Goal: Book appointment/travel/reservation

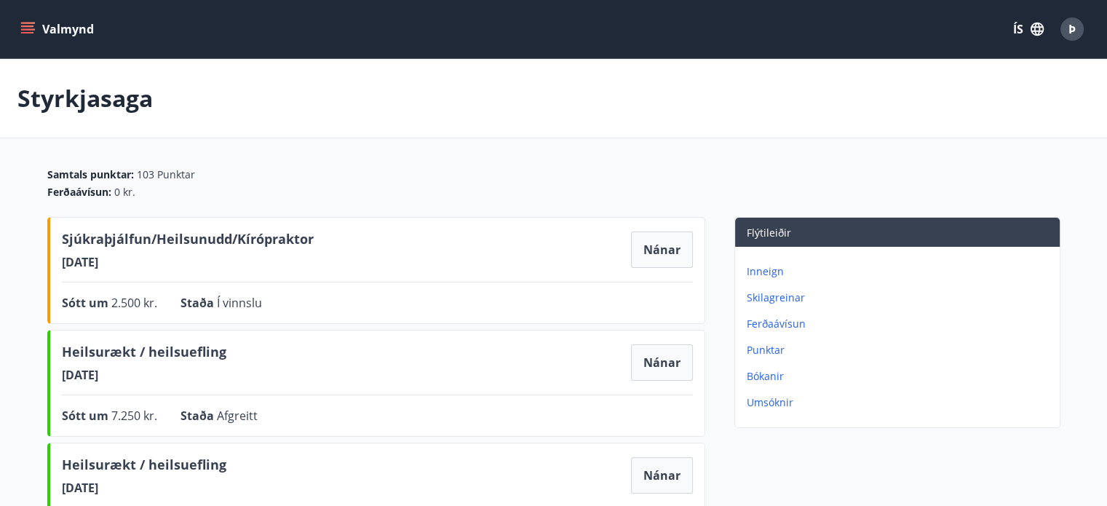
click at [64, 26] on button "Valmynd" at bounding box center [58, 29] width 82 height 26
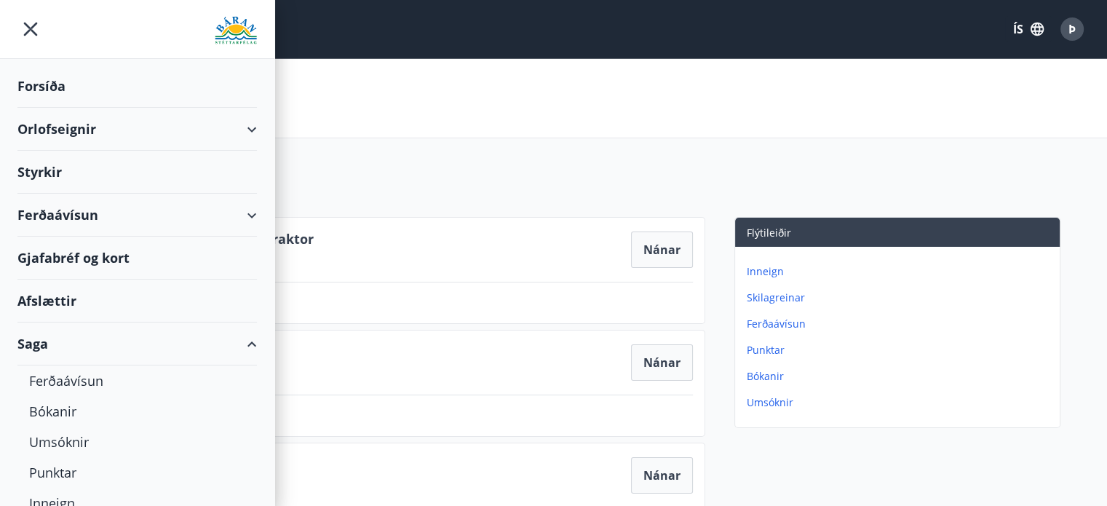
click at [242, 130] on div "Orlofseignir" at bounding box center [136, 129] width 239 height 43
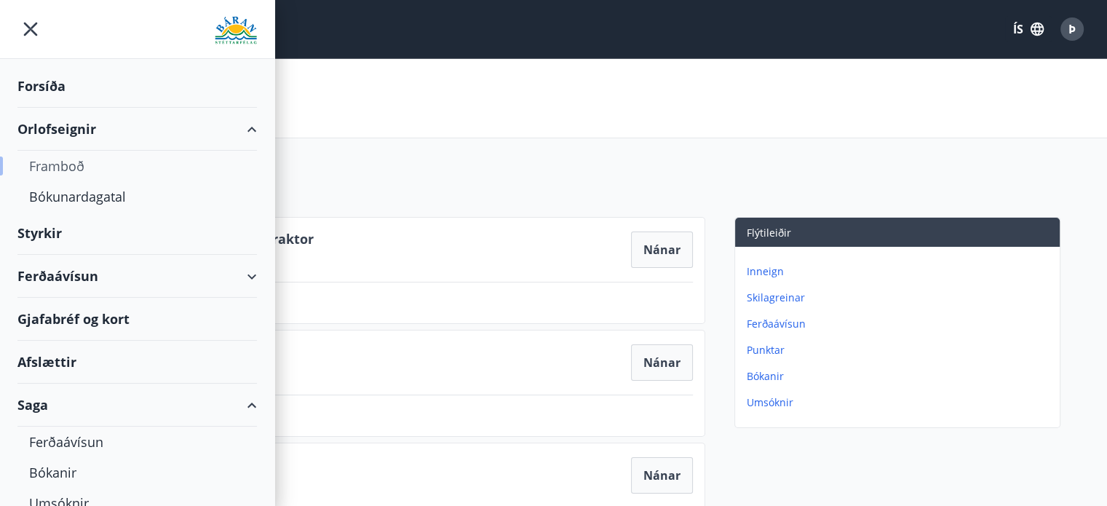
click at [52, 165] on div "Framboð" at bounding box center [137, 166] width 216 height 31
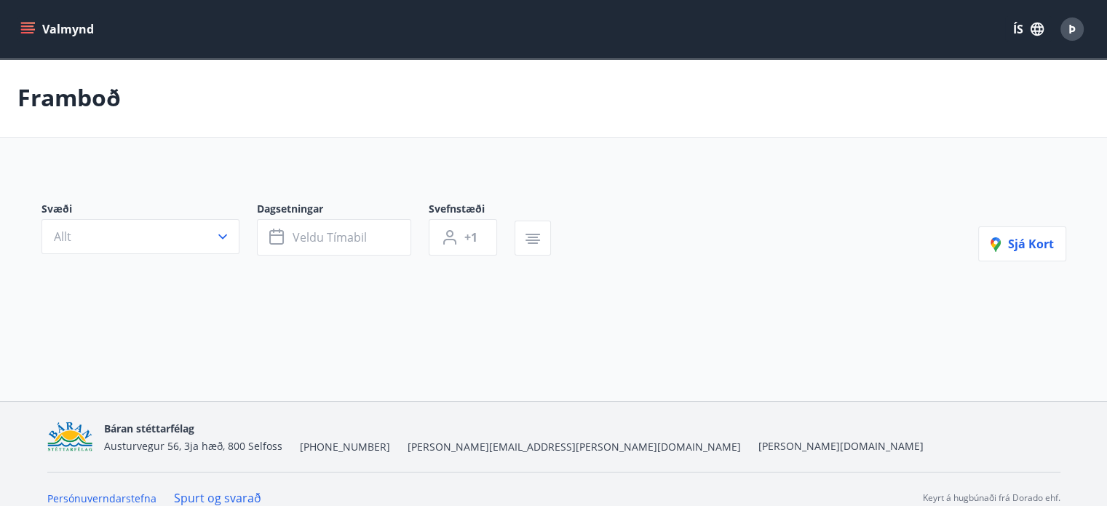
scroll to position [17, 0]
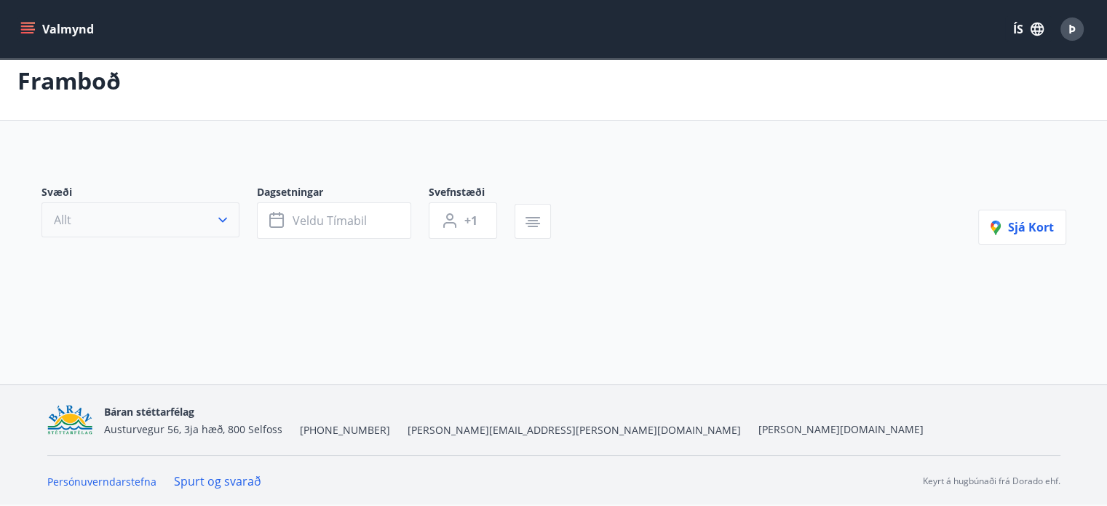
click at [221, 216] on icon "button" at bounding box center [222, 219] width 15 height 15
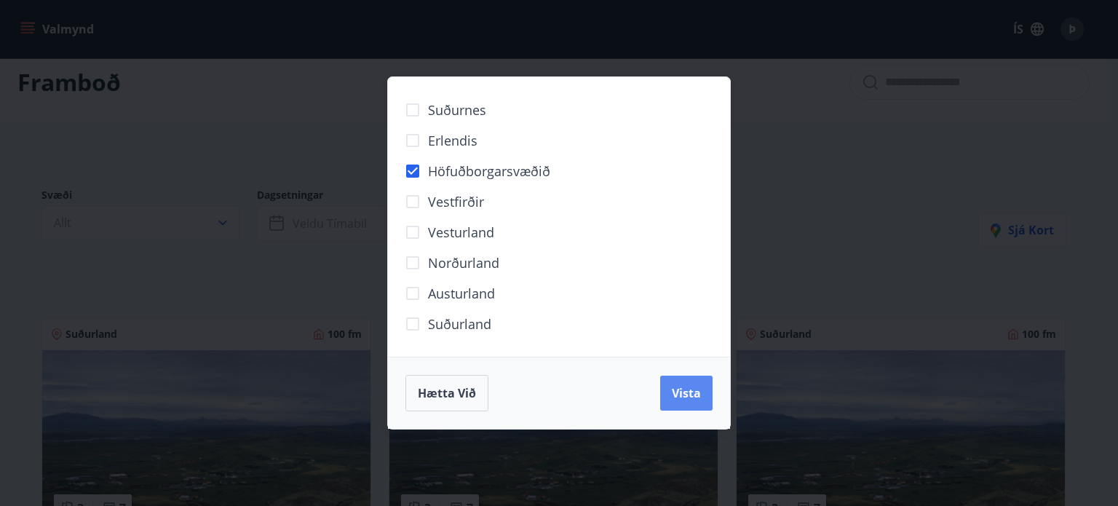
click at [682, 395] on span "Vista" at bounding box center [686, 393] width 29 height 16
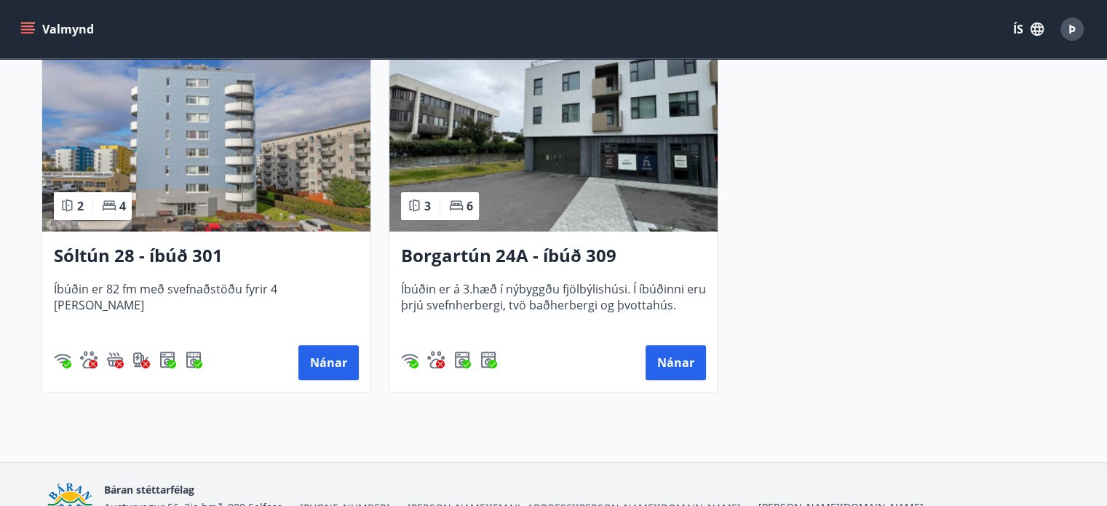
scroll to position [355, 0]
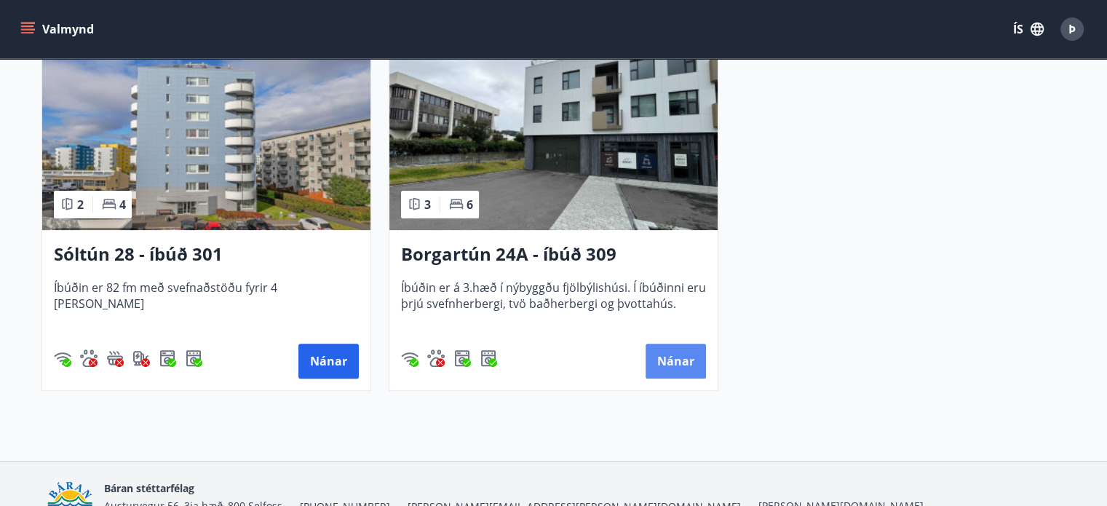
click at [664, 369] on button "Nánar" at bounding box center [675, 360] width 60 height 35
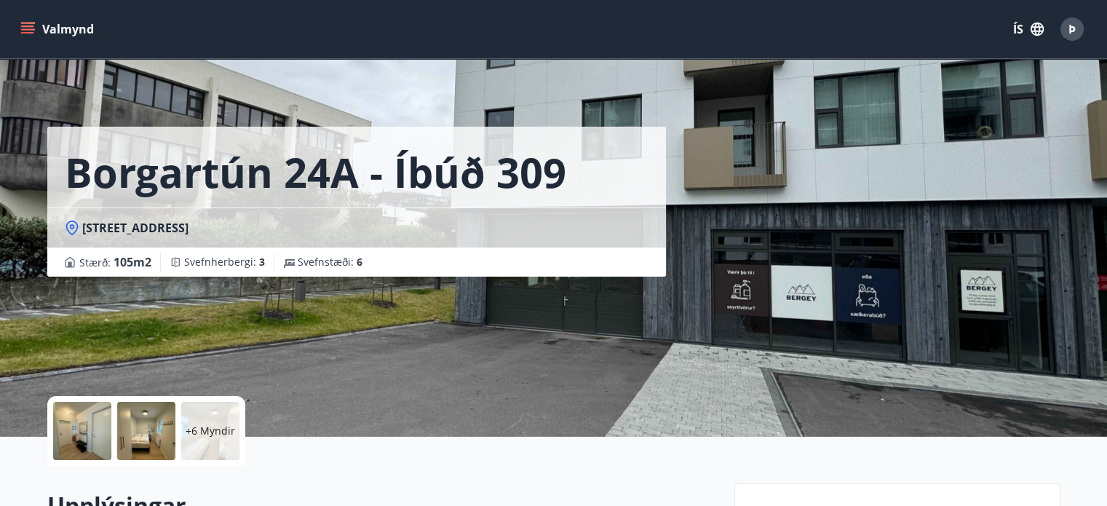
click at [51, 27] on button "Valmynd" at bounding box center [58, 29] width 82 height 26
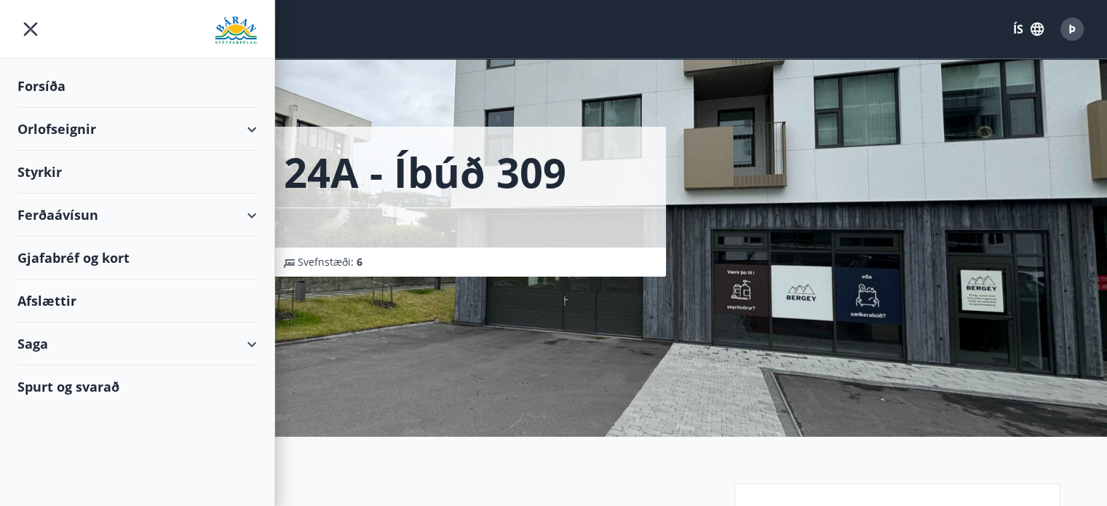
click at [122, 117] on div "Orlofseignir" at bounding box center [136, 129] width 239 height 43
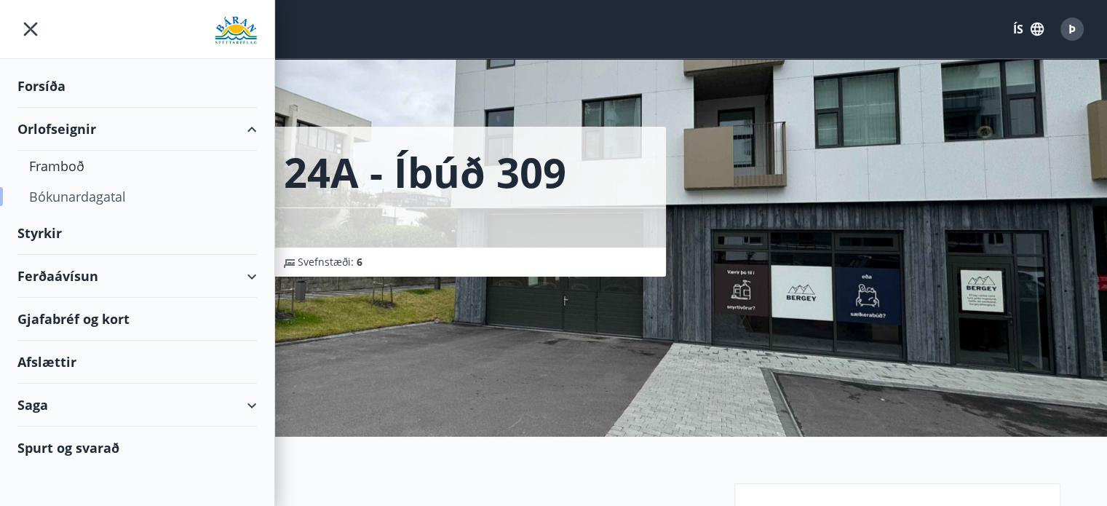
click at [68, 192] on div "Bókunardagatal" at bounding box center [137, 196] width 216 height 31
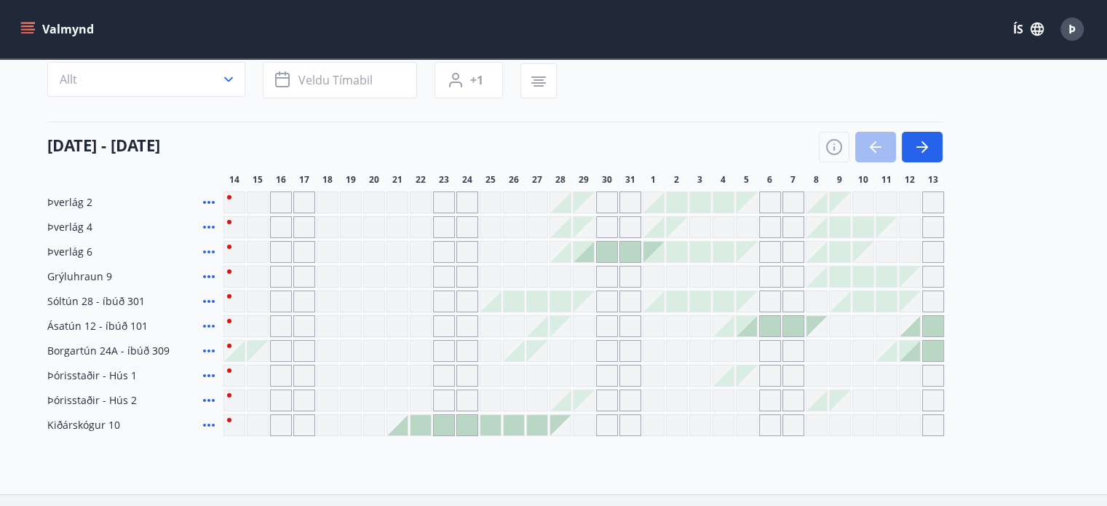
scroll to position [124, 0]
click at [449, 352] on div "Gráir dagar eru ekki bókanlegir" at bounding box center [444, 351] width 22 height 22
click at [1002, 316] on div "Þverlág 2 Þverlág 4 Þverlág 6 Grýluhraun 9 Sóltún 28 - íbúð 301 Ásatún 12 - íbú…" at bounding box center [553, 314] width 1013 height 244
click at [924, 152] on icon "button" at bounding box center [921, 147] width 17 height 17
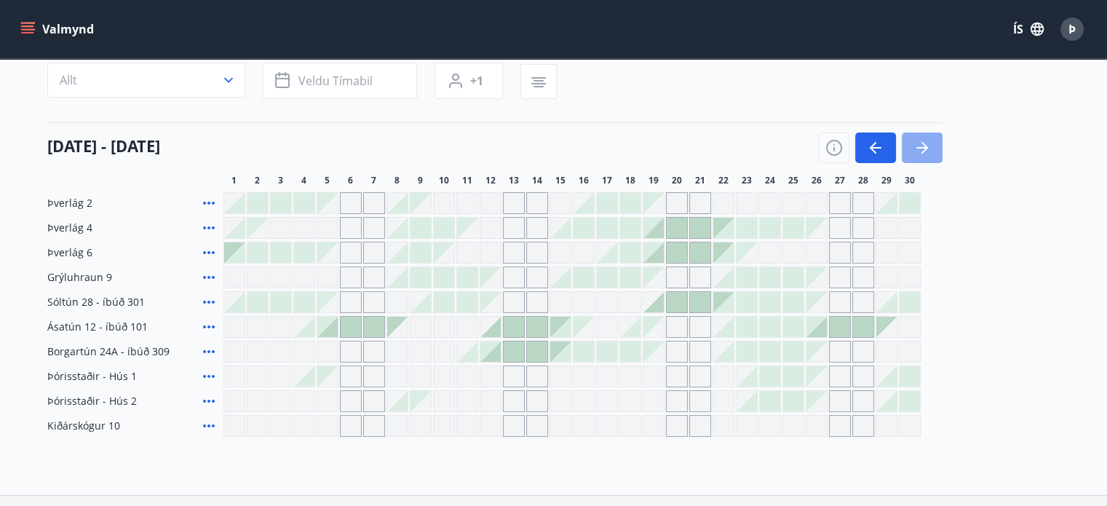
click at [924, 152] on icon "button" at bounding box center [921, 147] width 17 height 17
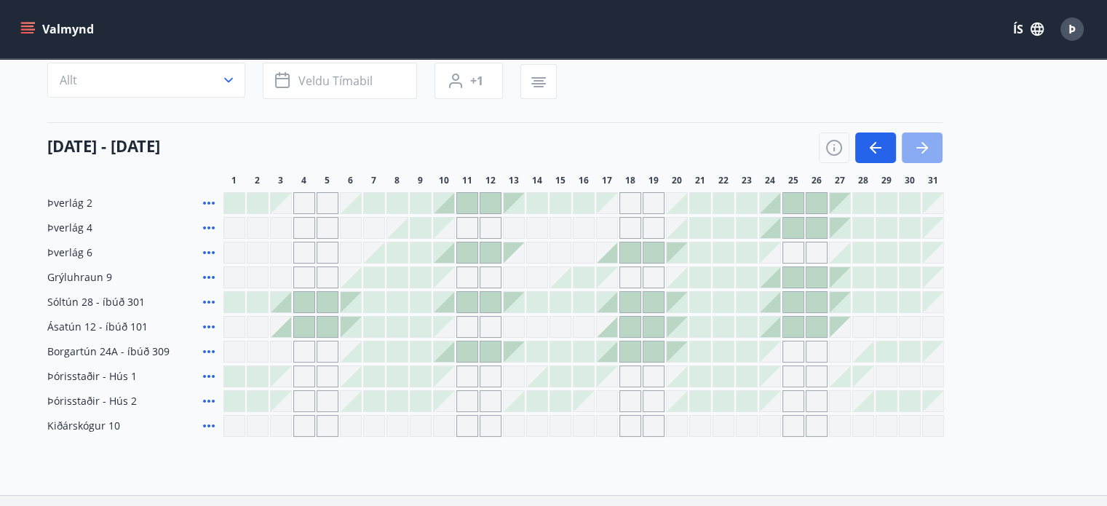
click at [924, 152] on icon "button" at bounding box center [921, 147] width 17 height 17
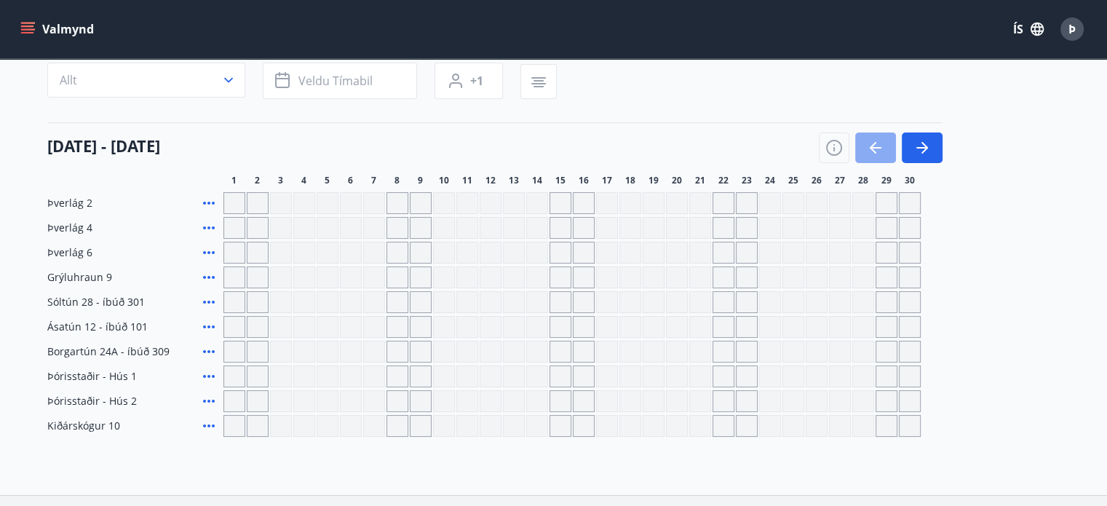
click at [876, 148] on icon "button" at bounding box center [875, 147] width 12 height 1
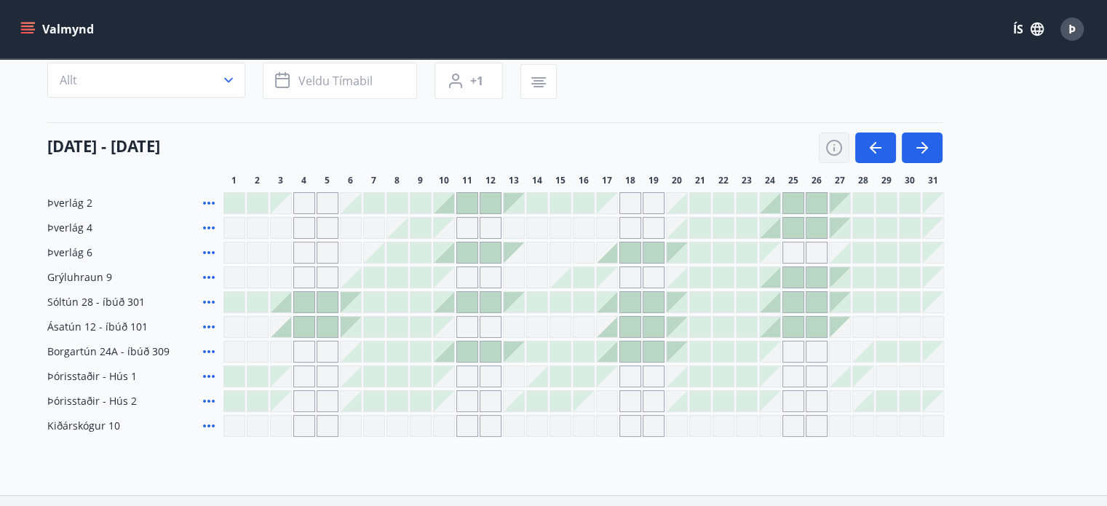
click at [838, 144] on icon "button" at bounding box center [833, 147] width 17 height 17
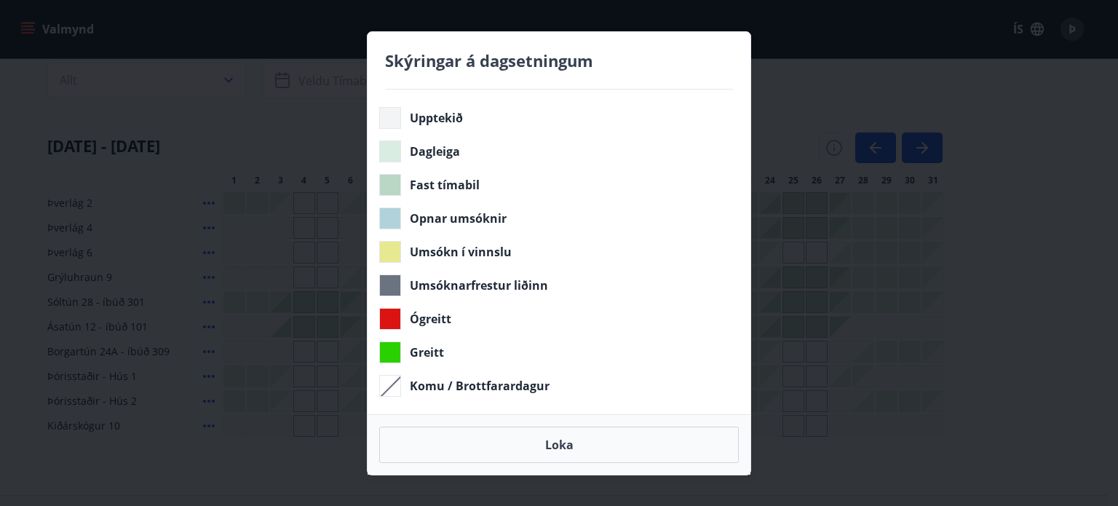
click at [1012, 201] on div "Skýringar á dagsetningum Upptekið Dagleiga Fast tímabil Opnar umsóknir Umsókn í…" at bounding box center [559, 253] width 1118 height 506
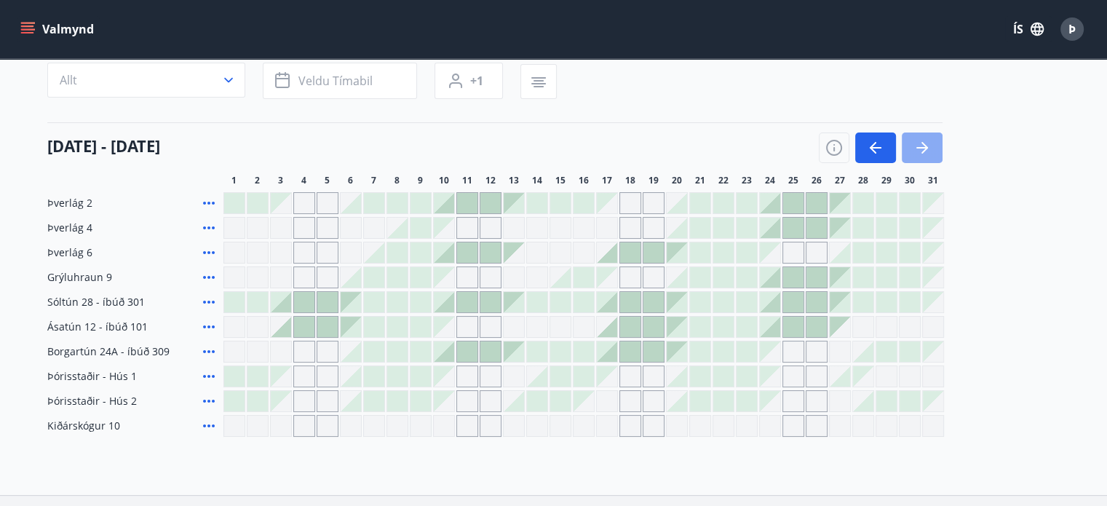
click at [917, 149] on icon "button" at bounding box center [921, 147] width 17 height 17
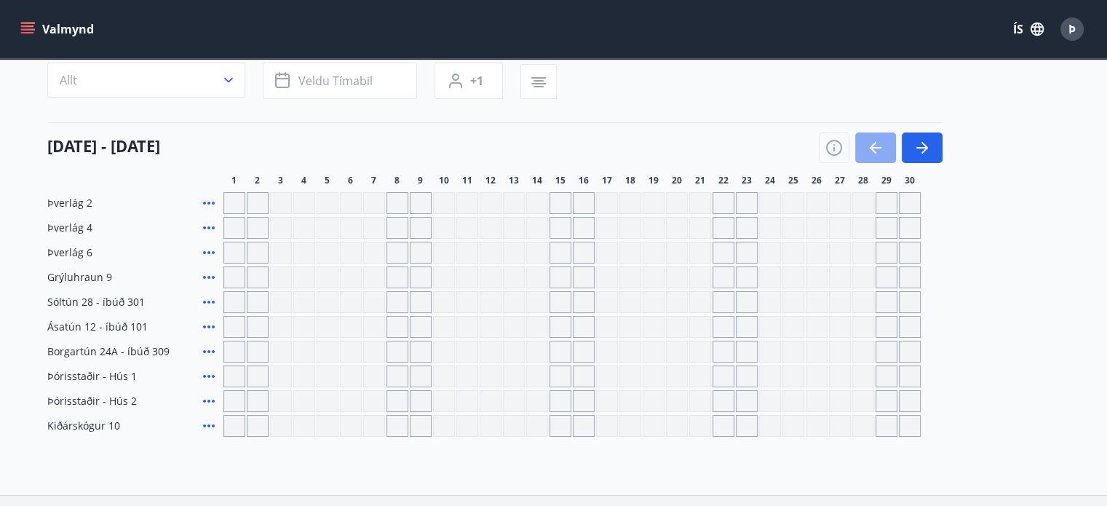
click at [887, 145] on button "button" at bounding box center [875, 147] width 41 height 31
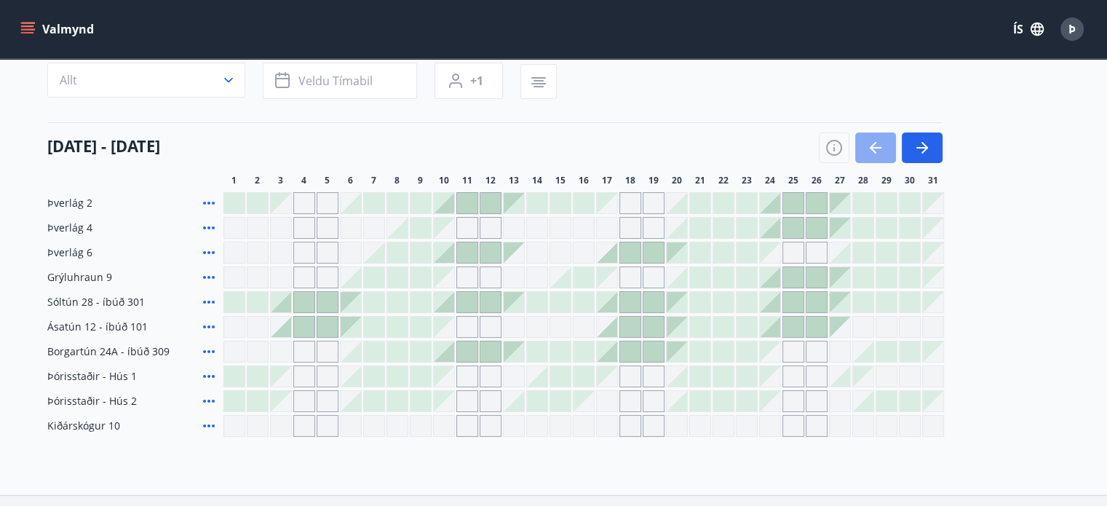
click at [887, 145] on button "button" at bounding box center [875, 147] width 41 height 31
